Goal: Use online tool/utility: Utilize a website feature to perform a specific function

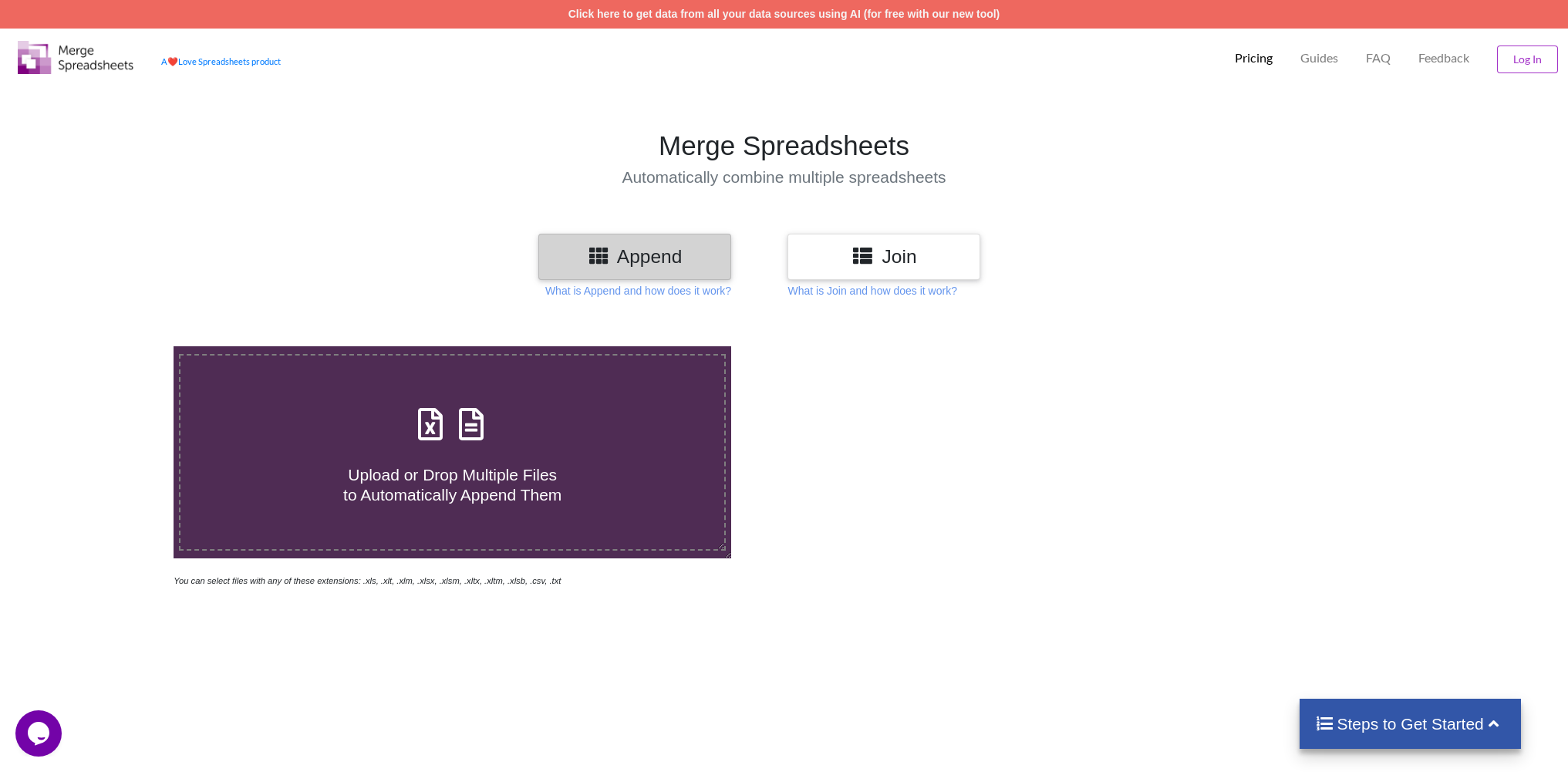
click at [526, 483] on span "Upload or Drop Multiple Files to Automatically Append Them" at bounding box center [452, 484] width 218 height 37
click at [113, 346] on input "Upload or Drop Multiple Files to Automatically Append Them" at bounding box center [113, 346] width 0 height 0
type input "C:\fakepath\character.ai-organic.Positions-mobile-de-20250815-2025-09-02T07_11_…"
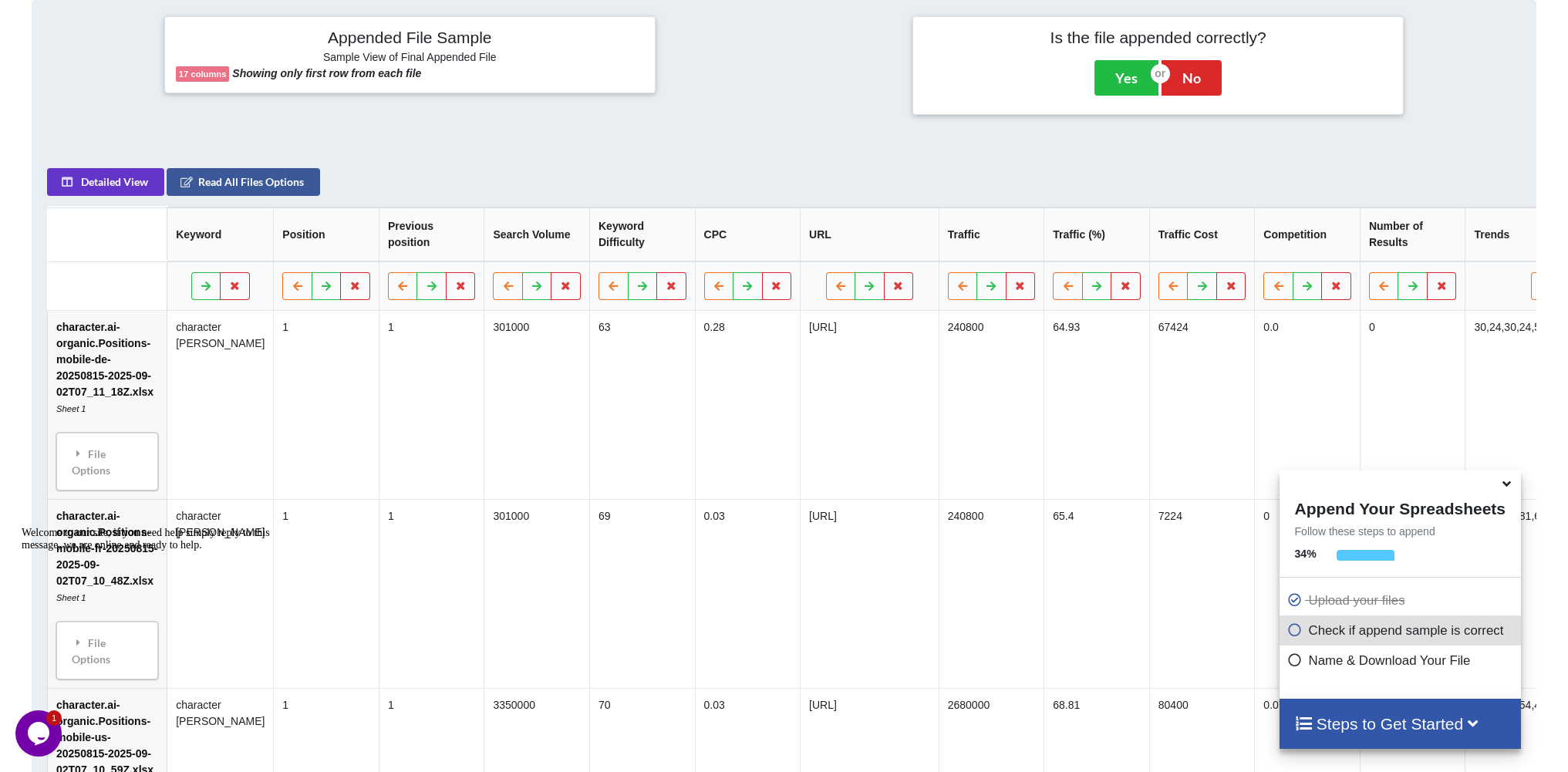
click at [1428, 717] on h4 "Steps to Get Started" at bounding box center [1400, 723] width 210 height 20
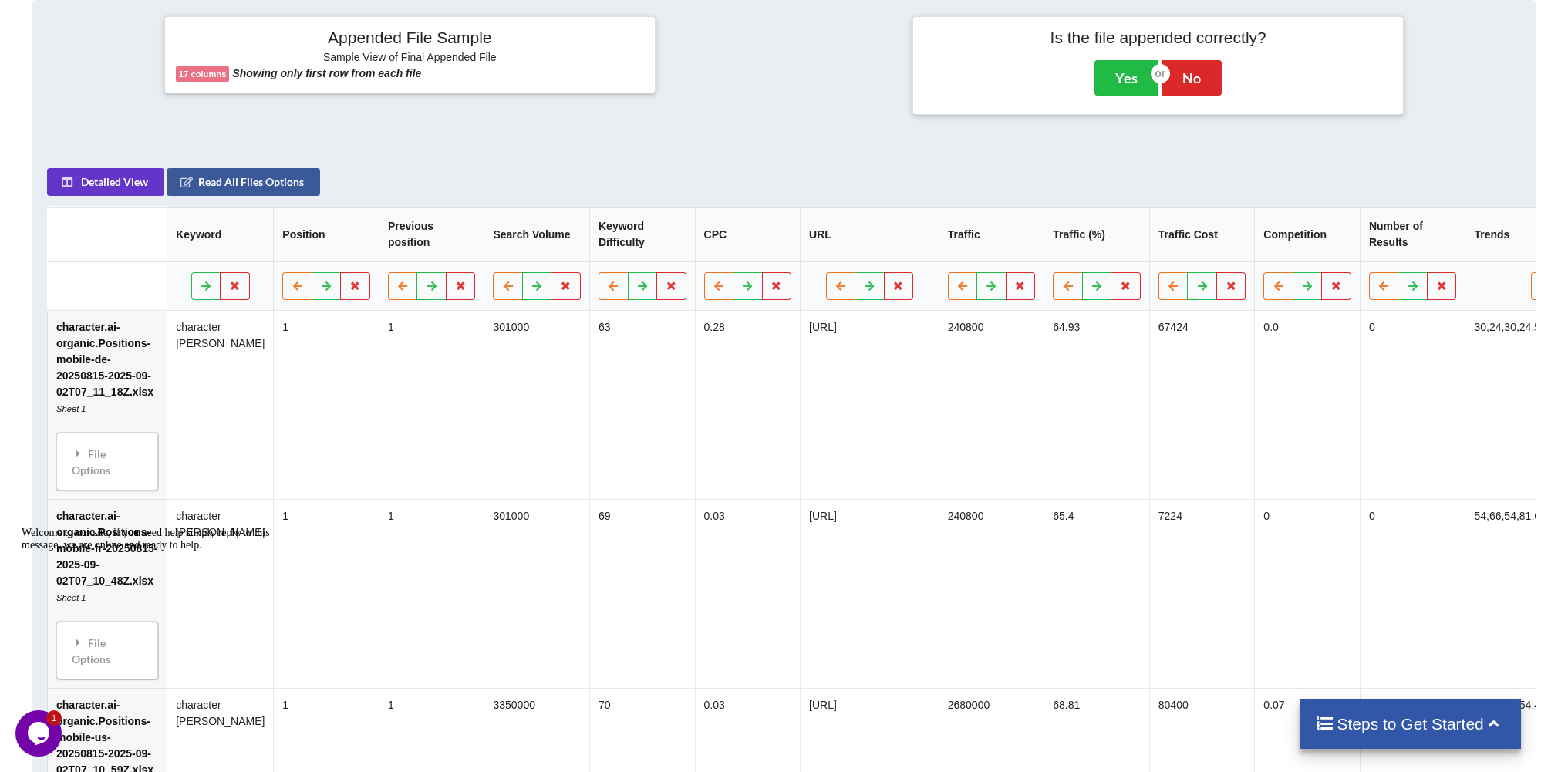
click at [1428, 717] on h4 "Steps to Get Started" at bounding box center [1410, 723] width 191 height 20
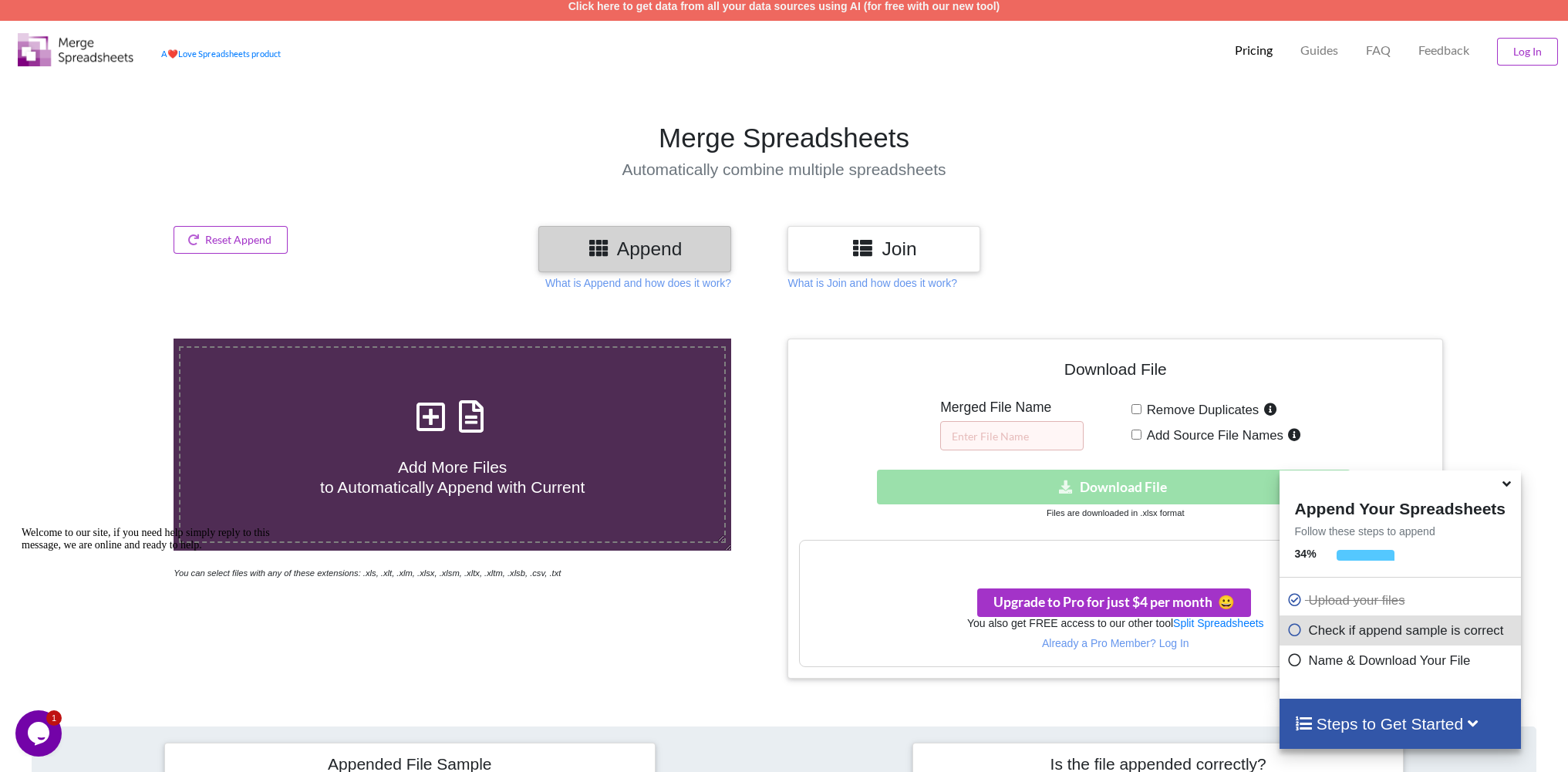
scroll to position [138, 0]
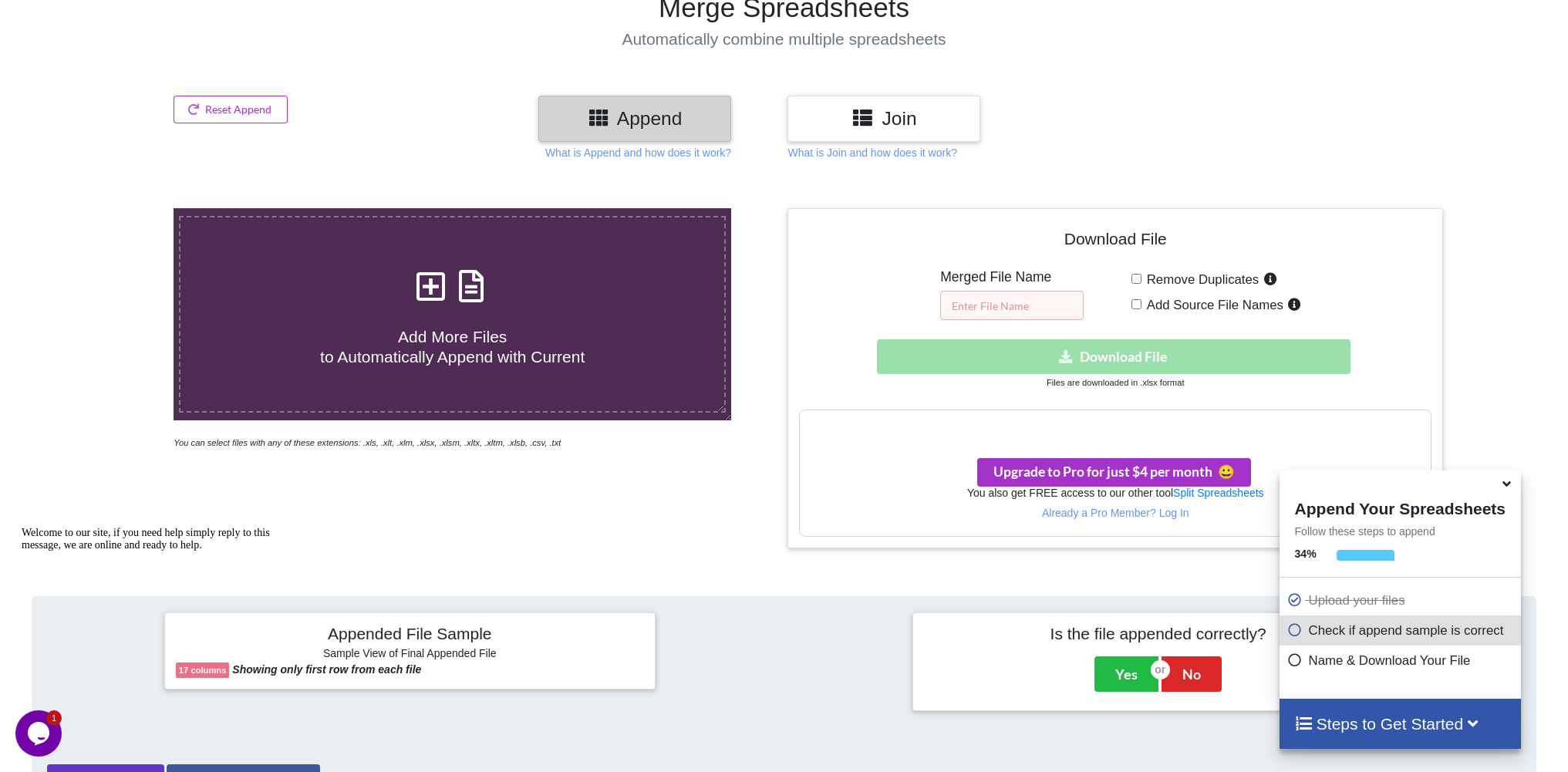
click at [1034, 305] on input "text" at bounding box center [1012, 305] width 144 height 29
type input "ai-chat"
click at [1096, 417] on div "Your files are more than 1 MB" at bounding box center [1115, 426] width 631 height 32
click at [1092, 425] on h3 "Your files are more than 1 MB" at bounding box center [1115, 427] width 631 height 17
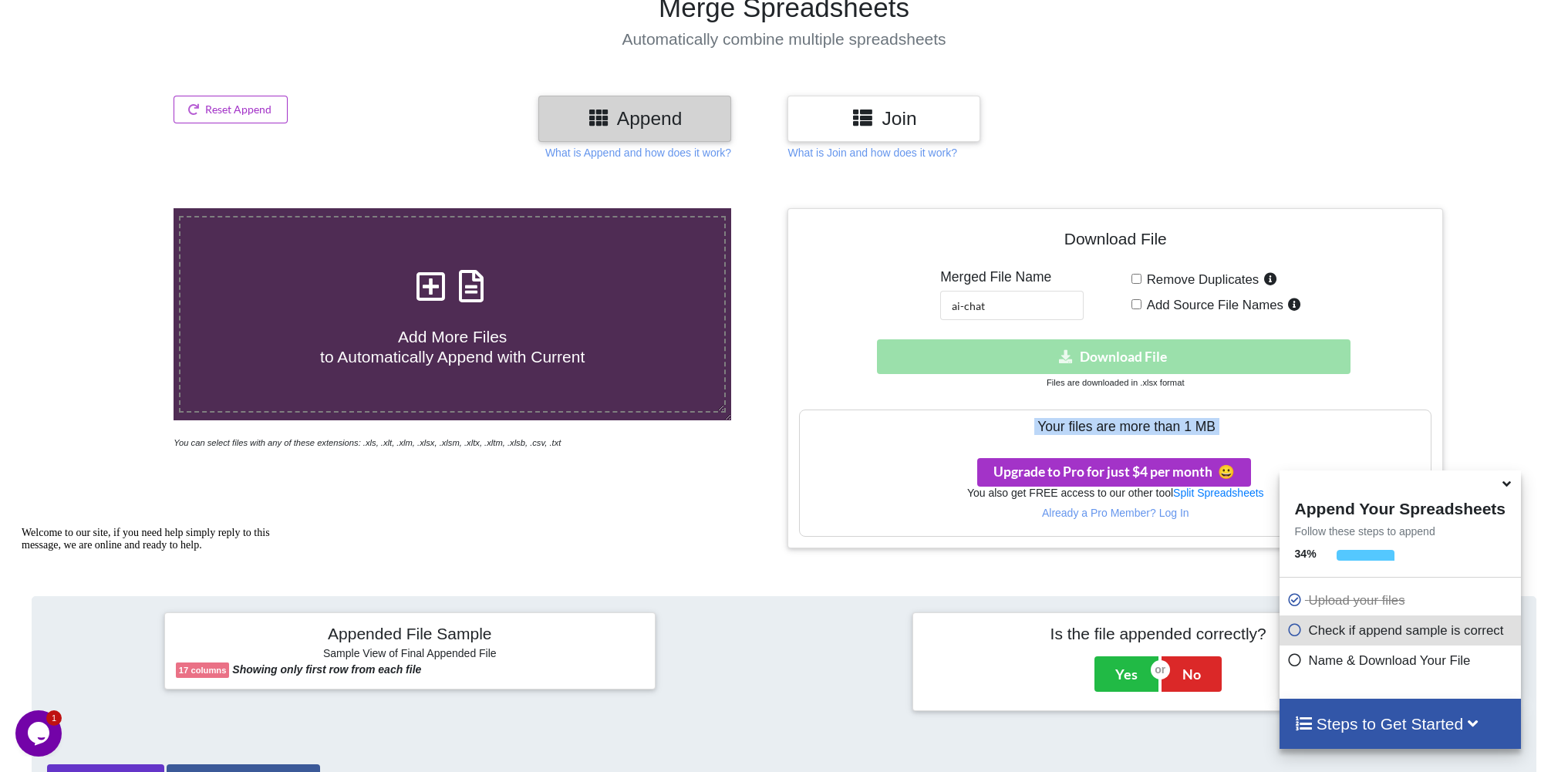
click at [1092, 425] on h3 "Your files are more than 1 MB" at bounding box center [1115, 427] width 631 height 17
click at [1137, 390] on div "Download File Merged File Name ai-chat Remove Duplicates Add Source File Names …" at bounding box center [1115, 378] width 633 height 317
click at [1149, 381] on small "Files are downloaded in .xlsx format" at bounding box center [1115, 383] width 137 height 9
click at [1147, 404] on div "Download File Merged File Name ai-chat Remove Duplicates Add Source File Names …" at bounding box center [1115, 378] width 633 height 317
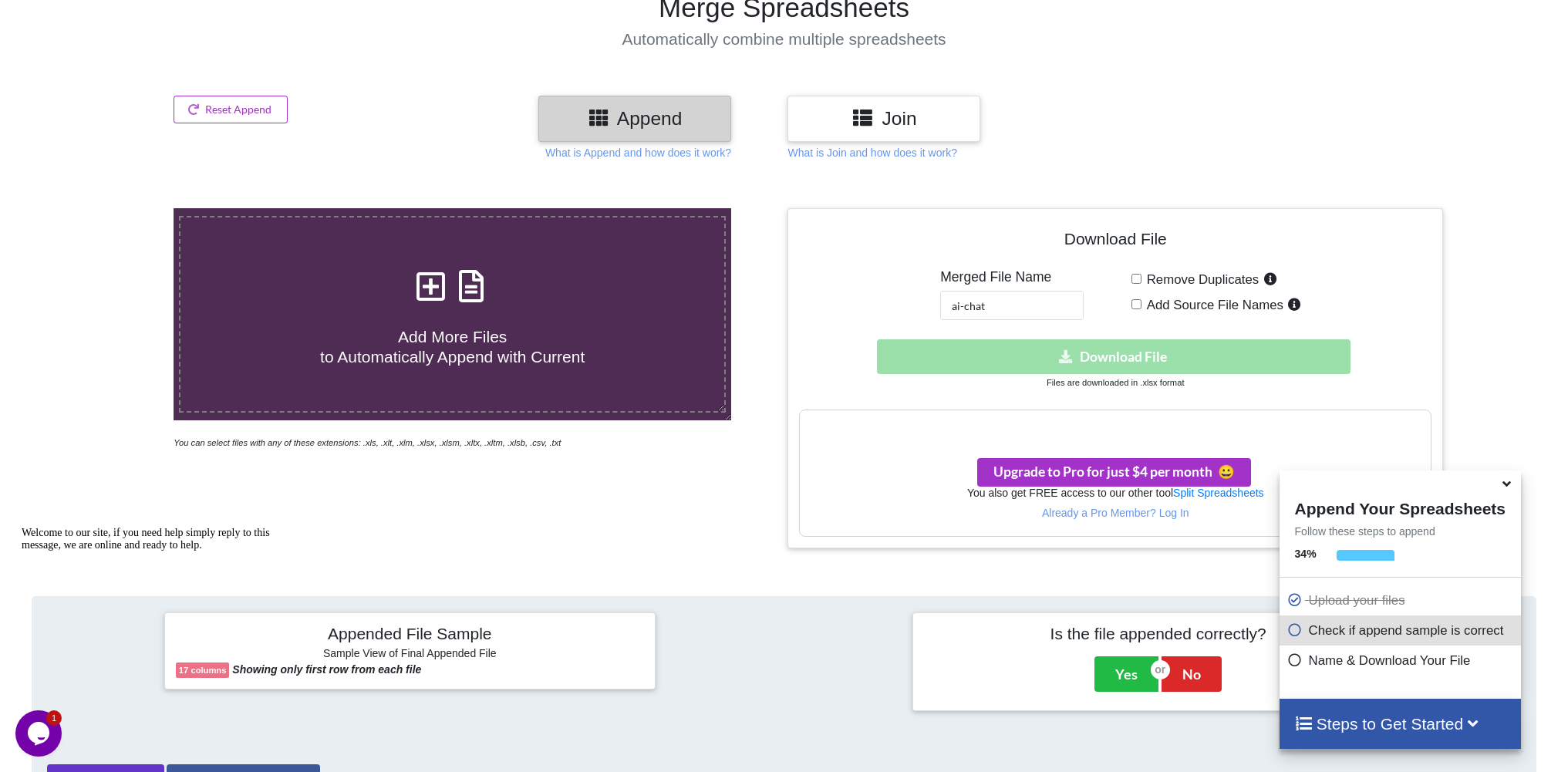
click at [1161, 298] on span "Add Source File Names" at bounding box center [1212, 304] width 142 height 15
click at [1142, 299] on input "Add Source File Names" at bounding box center [1136, 304] width 10 height 10
checkbox input "true"
click at [1174, 286] on span "Remove Duplicates" at bounding box center [1201, 279] width 118 height 15
click at [1142, 284] on input "Remove Duplicates" at bounding box center [1136, 279] width 10 height 10
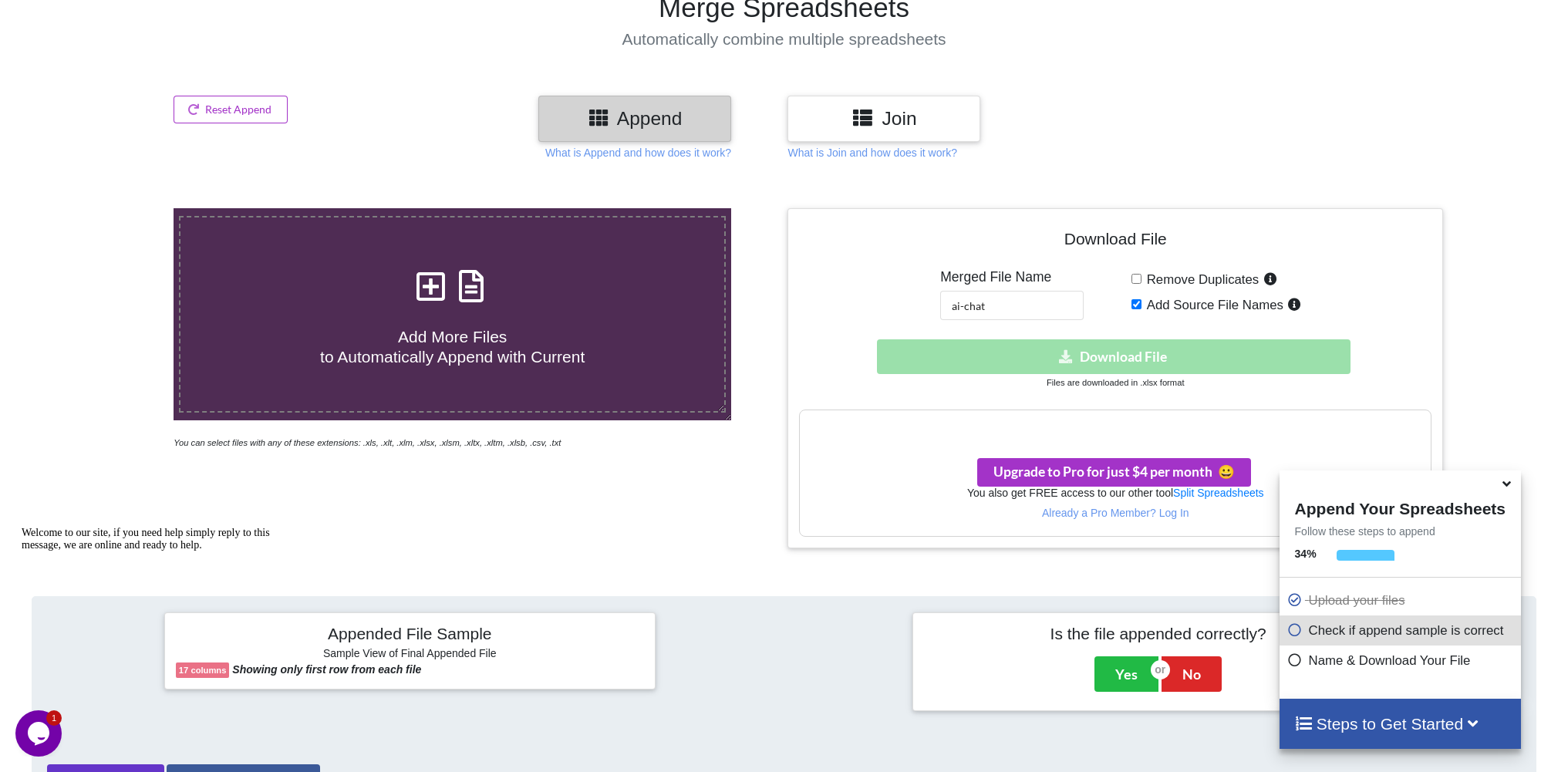
checkbox input "true"
click at [1136, 351] on div "Download hidden Download File" at bounding box center [1115, 356] width 633 height 35
